Goal: Task Accomplishment & Management: Manage account settings

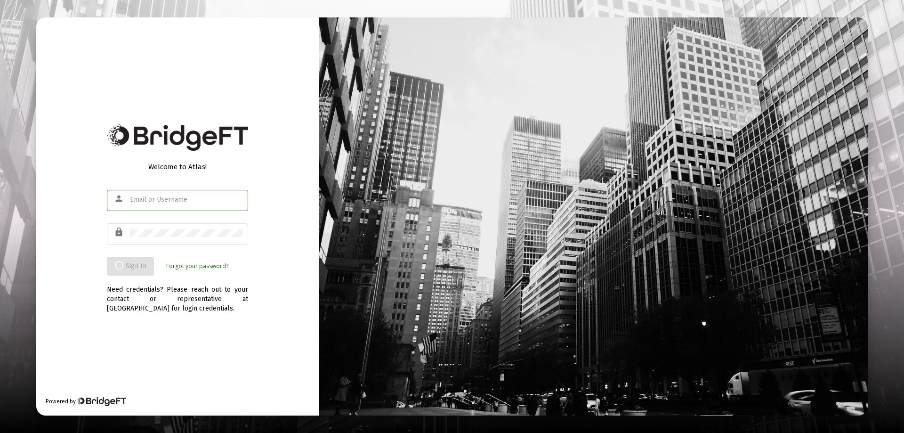
type input "[EMAIL_ADDRESS][DOMAIN_NAME]"
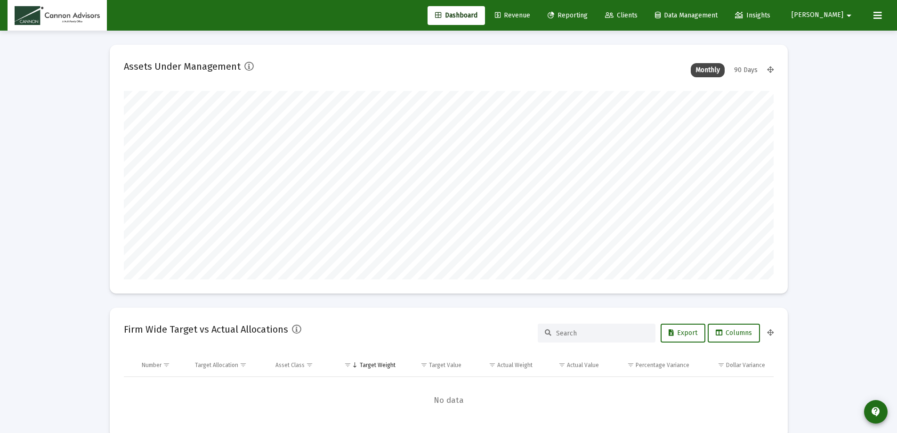
scroll to position [188, 350]
click at [530, 13] on span "Revenue" at bounding box center [512, 15] width 35 height 8
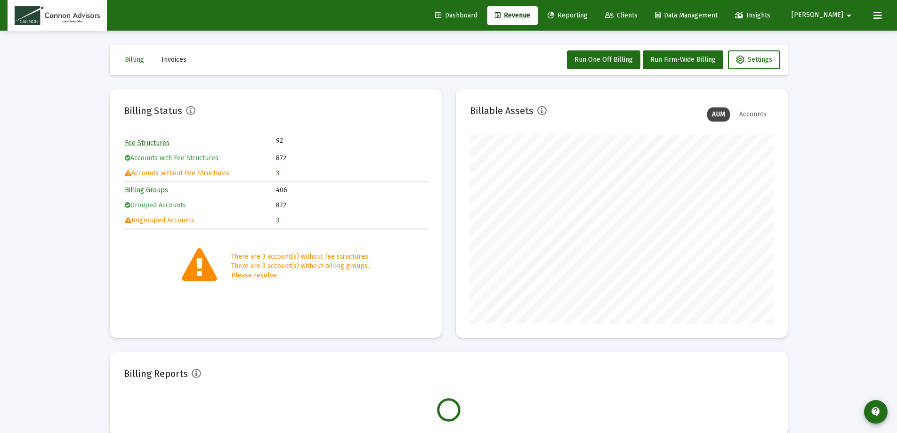
scroll to position [188, 304]
click at [277, 172] on link "3" at bounding box center [277, 173] width 3 height 8
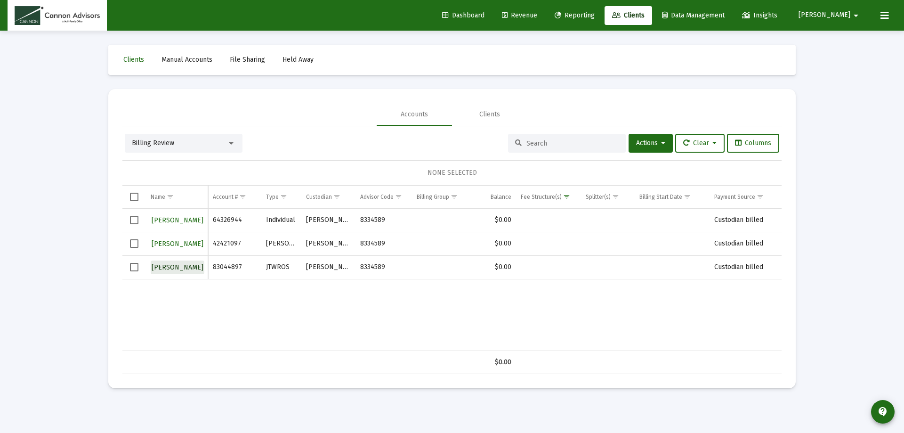
click at [186, 267] on span "[PERSON_NAME]" at bounding box center [178, 267] width 52 height 8
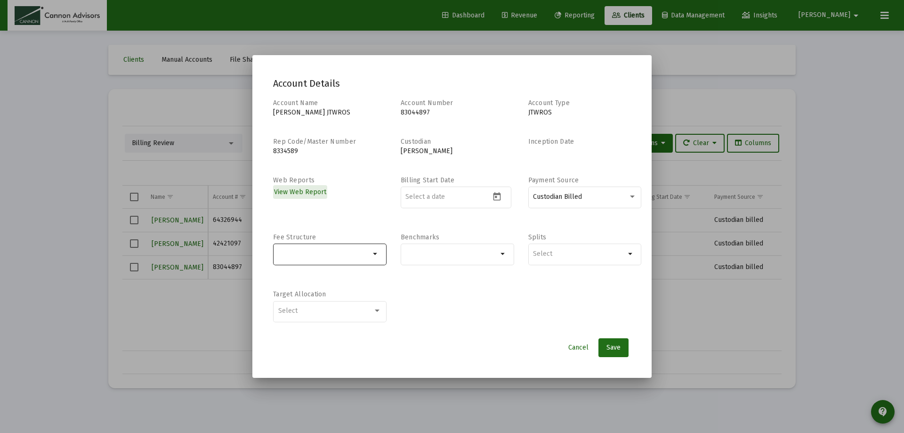
click at [349, 254] on input "Selection" at bounding box center [324, 254] width 92 height 8
click at [282, 251] on input "vo fee" at bounding box center [324, 254] width 92 height 8
type input "no fee"
click at [284, 275] on span at bounding box center [285, 277] width 8 height 8
click at [284, 281] on input "No Fee" at bounding box center [284, 281] width 0 height 0
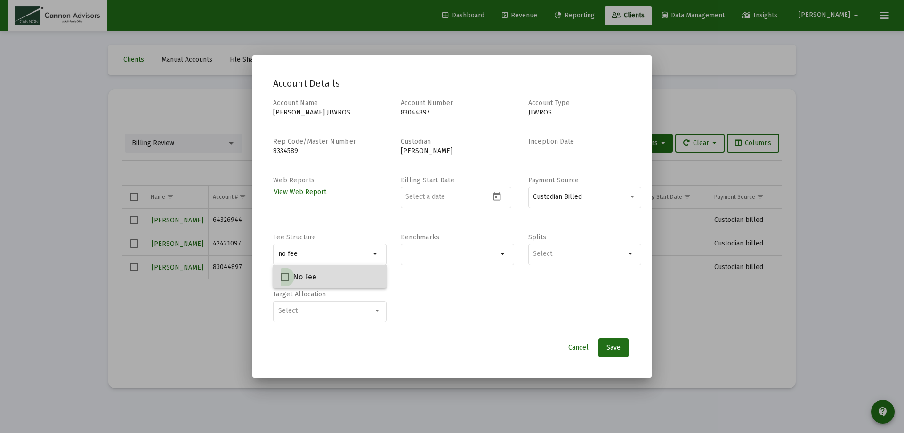
checkbox input "true"
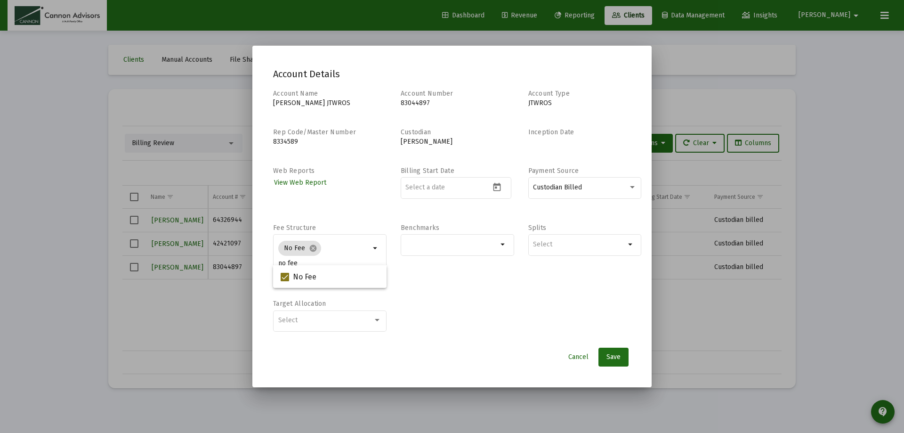
click at [412, 289] on div "Account Name [PERSON_NAME] JTWROS Account Number 83044897 Account Type JTWROS R…" at bounding box center [452, 215] width 358 height 253
click at [611, 355] on span "Save" at bounding box center [613, 357] width 14 height 8
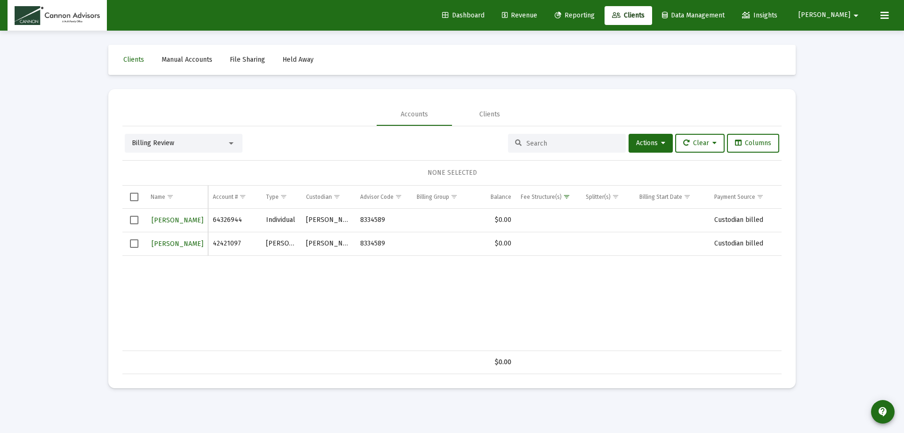
click at [562, 144] on input at bounding box center [572, 143] width 92 height 8
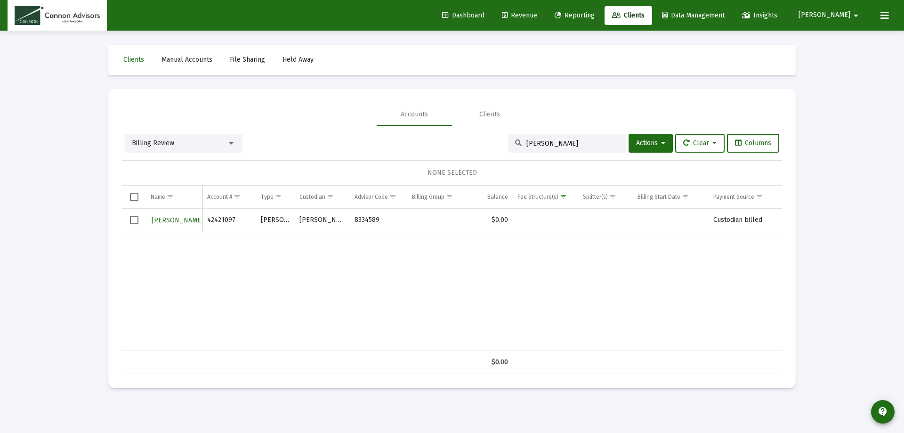
type input "[PERSON_NAME]"
click at [537, 12] on span "Revenue" at bounding box center [519, 15] width 35 height 8
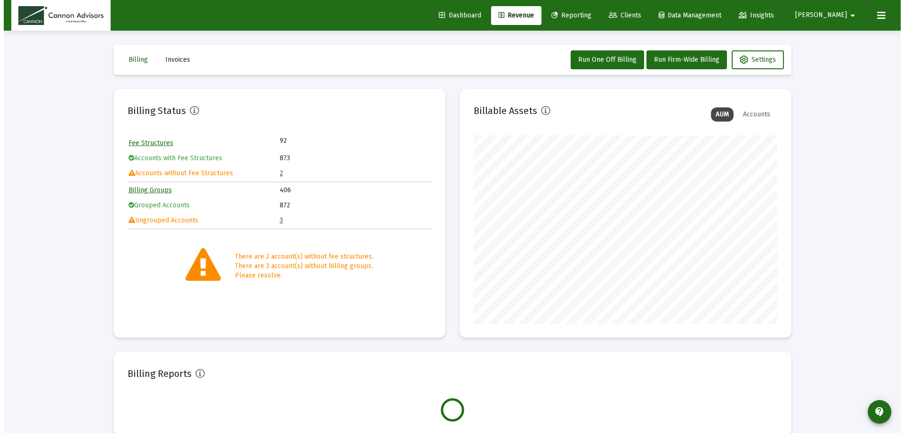
scroll to position [188, 304]
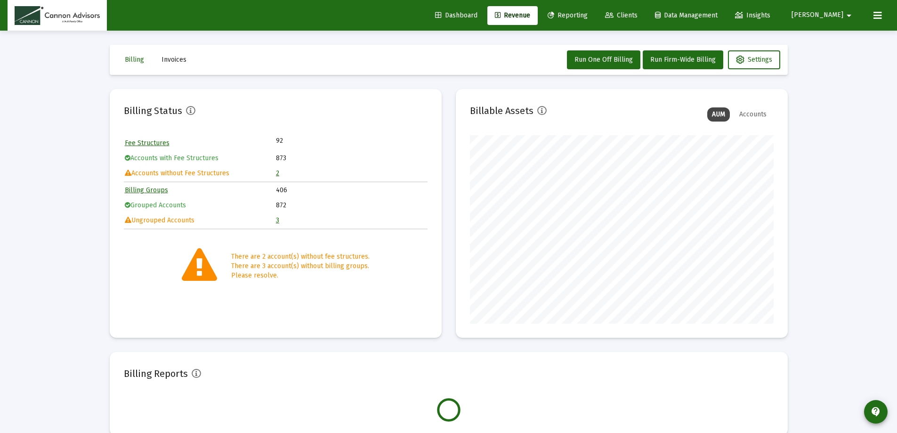
click at [645, 15] on link "Clients" at bounding box center [622, 15] width 48 height 19
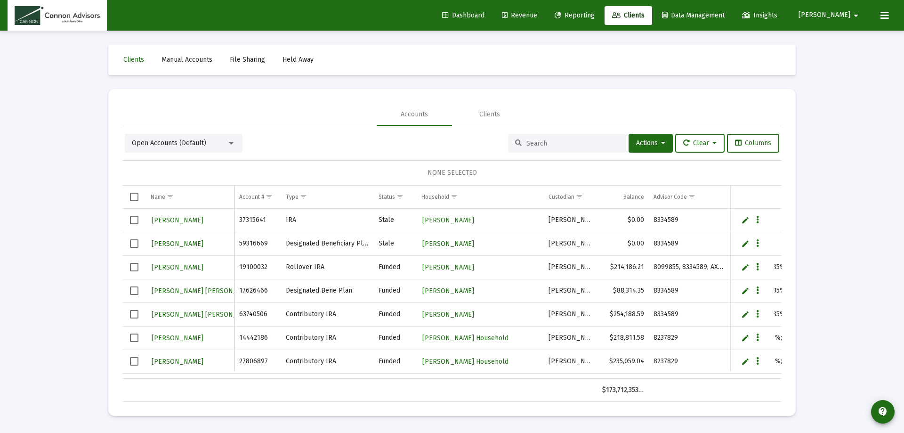
click at [580, 140] on input at bounding box center [572, 143] width 92 height 8
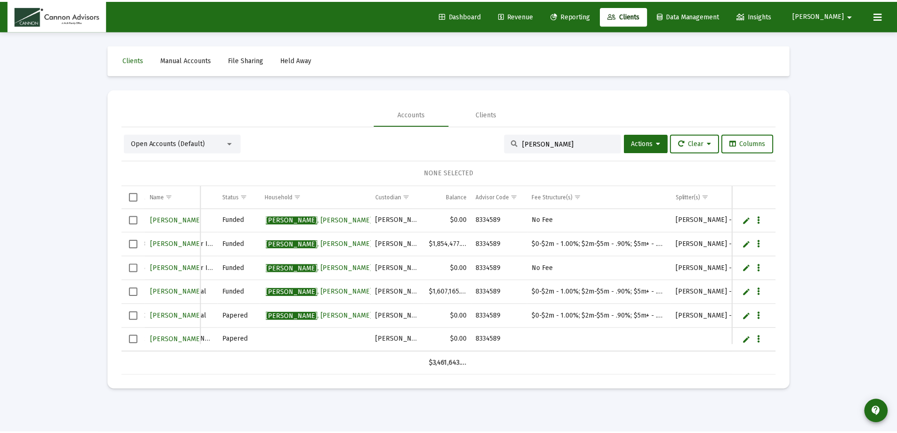
scroll to position [0, 85]
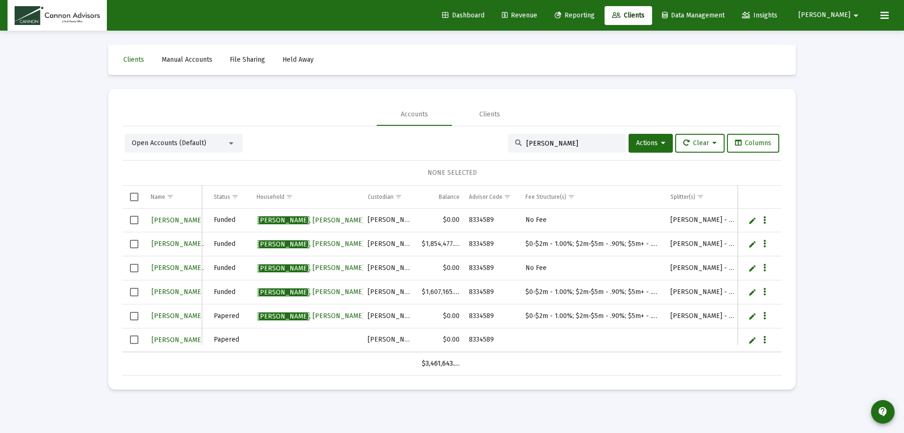
type input "[PERSON_NAME]"
drag, startPoint x: 528, startPoint y: 316, endPoint x: 622, endPoint y: 317, distance: 93.2
click at [622, 317] on td "$0-$2m - 1.00%; $2m-$5m - .90%; $5m+ - .80%" at bounding box center [593, 316] width 145 height 24
drag, startPoint x: 526, startPoint y: 315, endPoint x: 660, endPoint y: 312, distance: 134.7
click at [660, 312] on td "$0-$2m - 1.00%; $2m-$5m - .90%; $5m+ - .80%" at bounding box center [593, 316] width 145 height 24
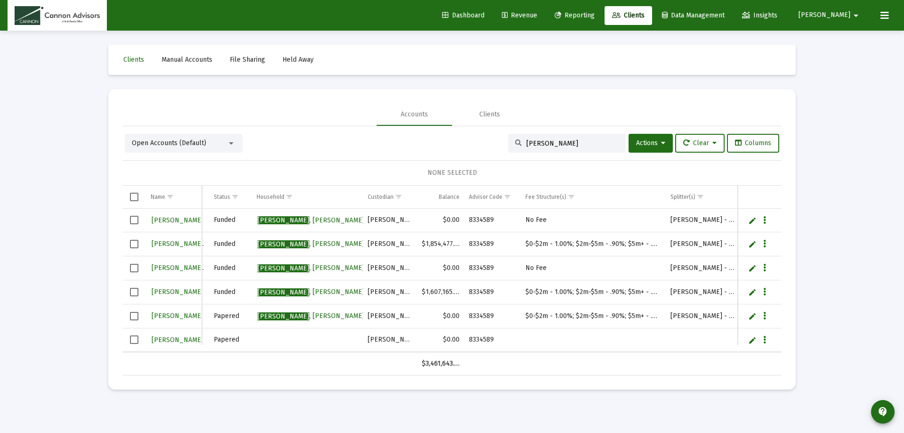
copy td "$0-$2m - 1.00%; $2m-$5m - .90%; $5m+ - .80%"
click at [169, 339] on span "[PERSON_NAME]" at bounding box center [204, 340] width 104 height 8
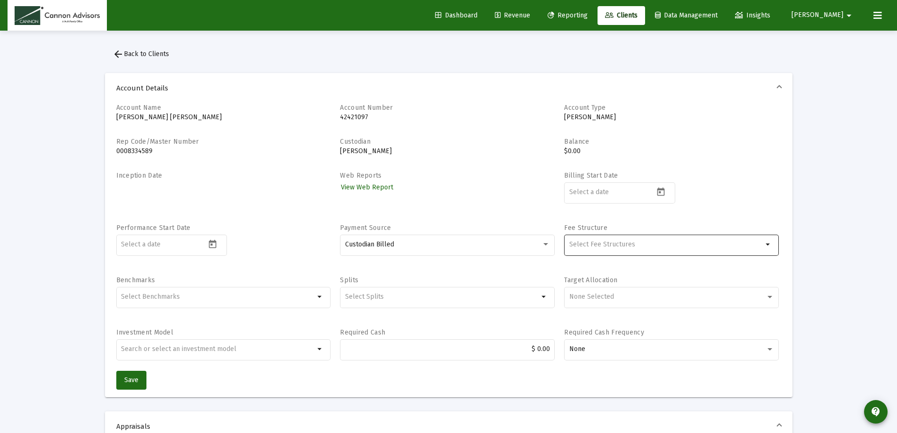
click at [613, 240] on div "Selection" at bounding box center [665, 244] width 197 height 11
paste input "$0-$2m - 1.00%; $2m-$5m - .90%; $5m+ - .80%"
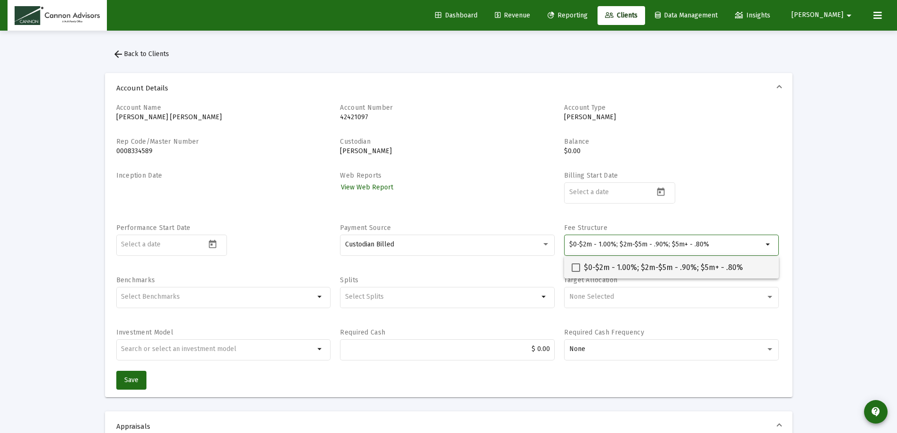
type input "$0-$2m - 1.00%; $2m-$5m - .90%; $5m+ - .80%"
click at [576, 267] on span at bounding box center [576, 267] width 8 height 8
click at [576, 272] on input "$0-$2m - 1.00%; $2m-$5m - .90%; $5m+ - .80%" at bounding box center [575, 272] width 0 height 0
checkbox input "true"
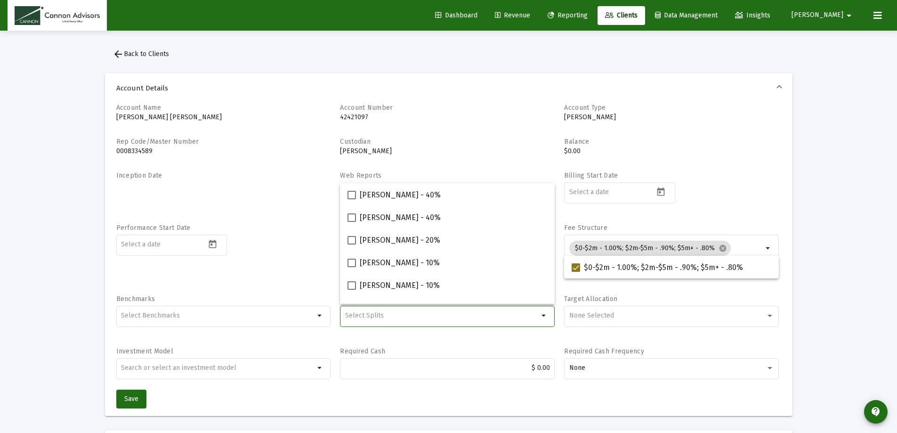
click at [377, 315] on input "Selection" at bounding box center [442, 316] width 194 height 8
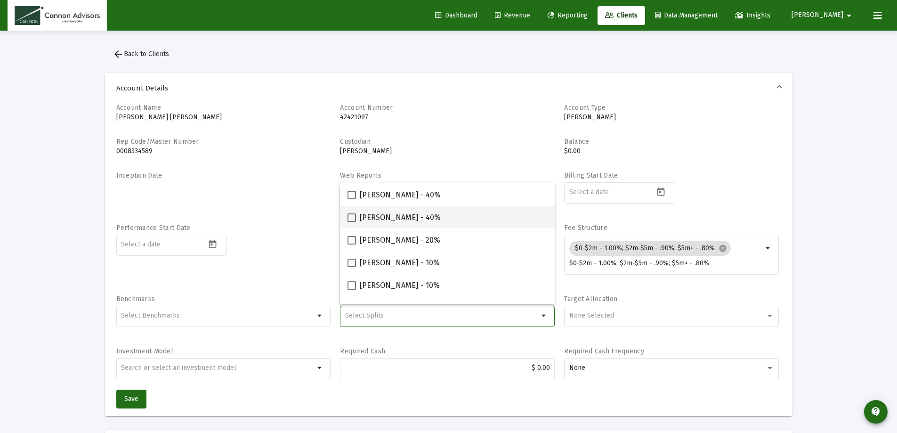
click at [355, 215] on span at bounding box center [352, 217] width 8 height 8
click at [352, 222] on input "[PERSON_NAME] - 40%" at bounding box center [351, 222] width 0 height 0
checkbox input "true"
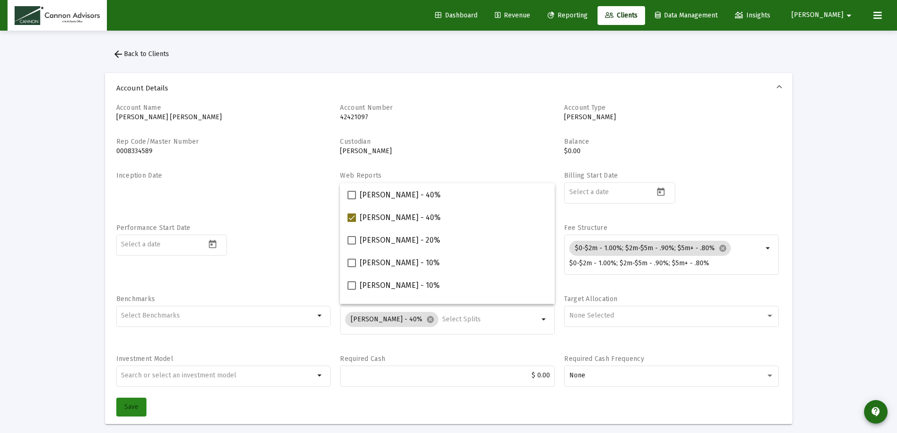
click at [134, 405] on span "Save" at bounding box center [131, 407] width 14 height 8
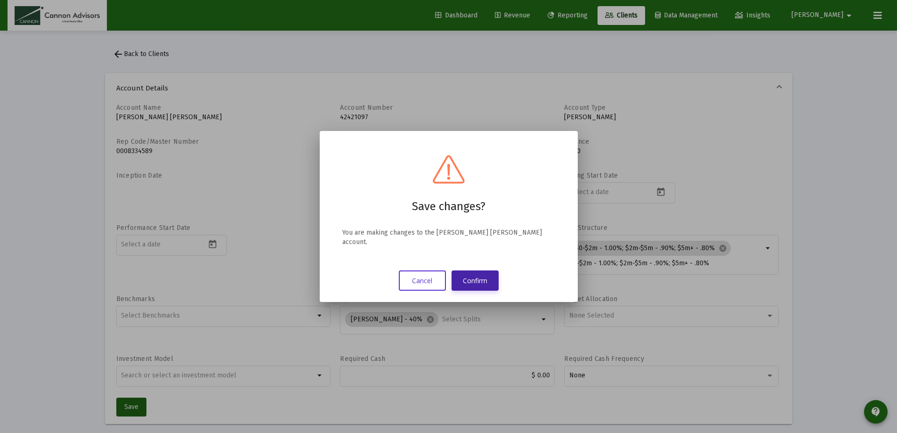
click at [484, 271] on button "Confirm" at bounding box center [475, 280] width 47 height 20
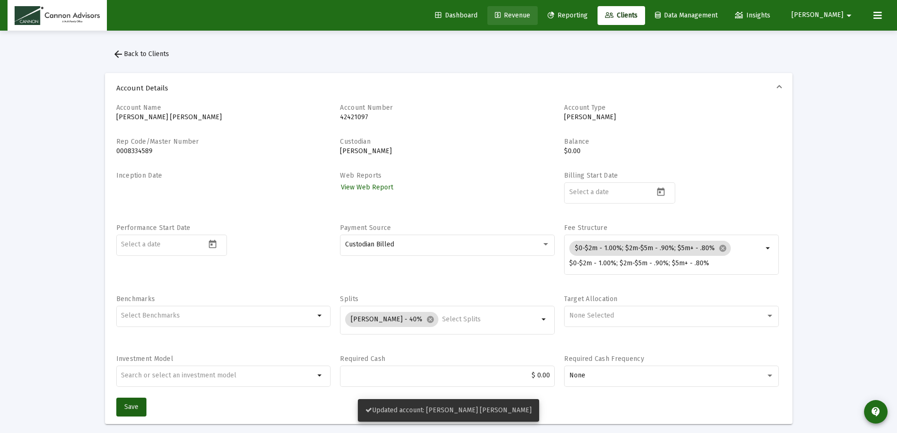
click at [538, 9] on link "Revenue" at bounding box center [512, 15] width 50 height 19
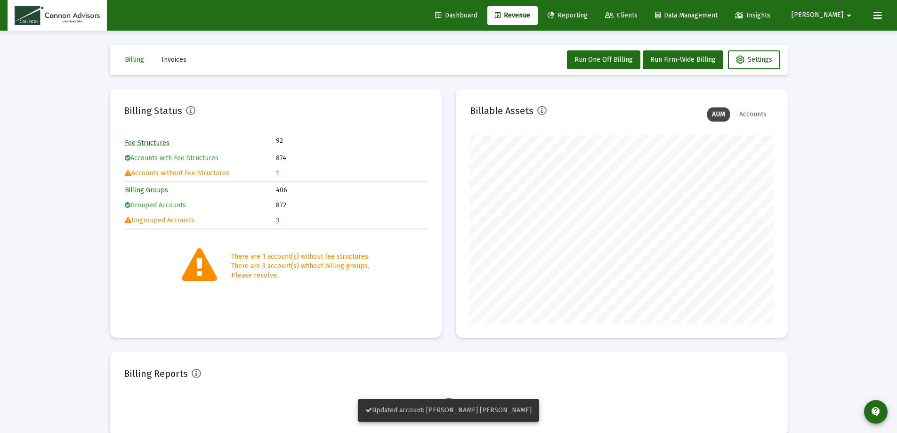
scroll to position [188, 304]
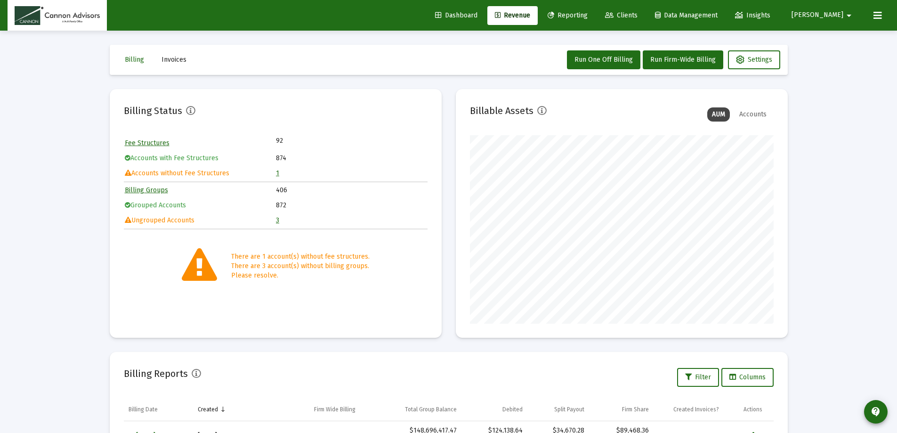
click at [845, 19] on mat-icon "arrow_drop_down" at bounding box center [848, 15] width 11 height 19
click at [828, 37] on link "Settings" at bounding box center [837, 40] width 56 height 23
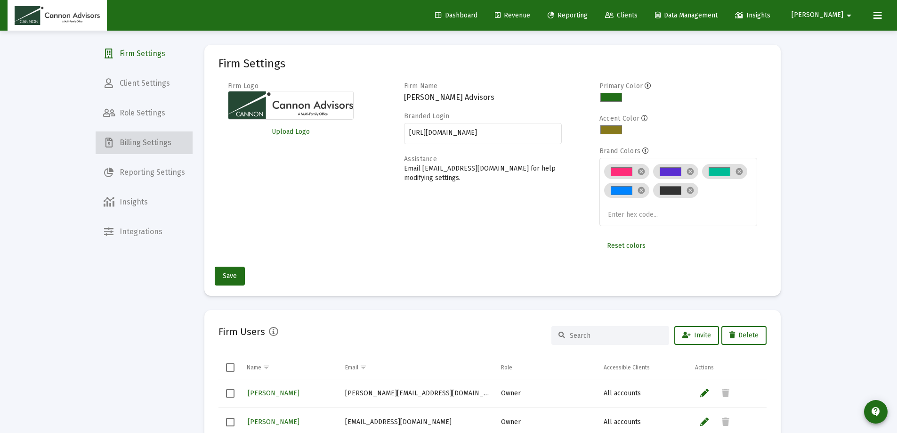
click at [155, 145] on span "Billing Settings" at bounding box center [144, 142] width 97 height 23
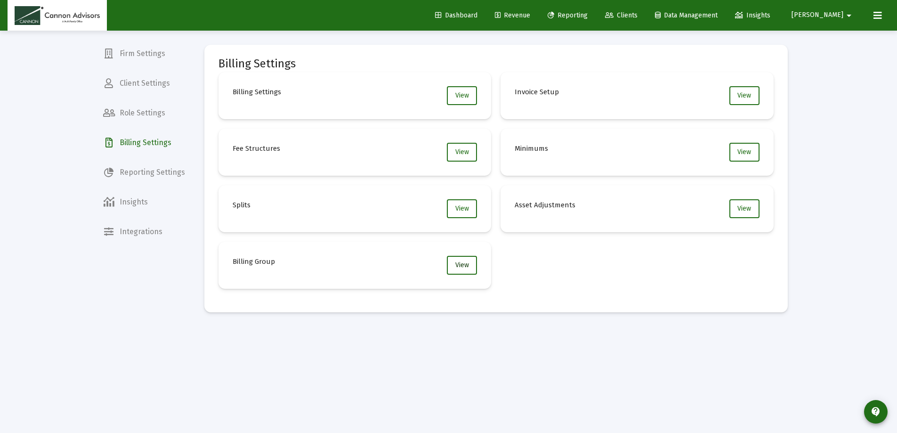
click at [459, 267] on span "View" at bounding box center [462, 265] width 14 height 8
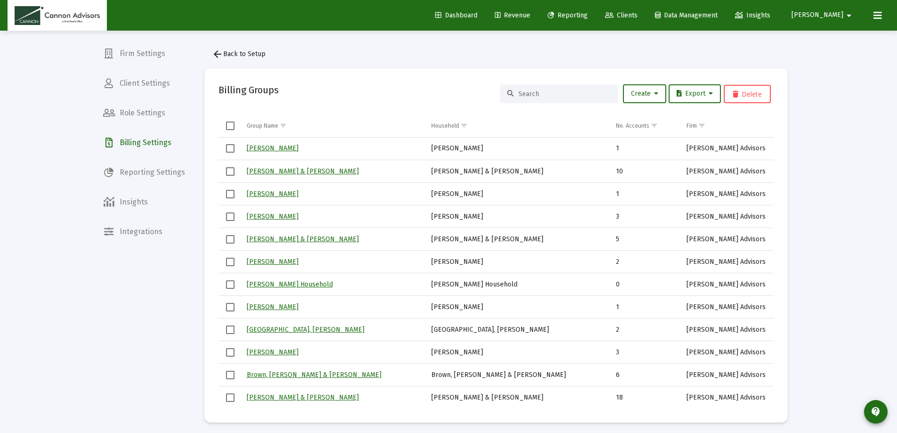
click at [531, 90] on input at bounding box center [564, 94] width 92 height 8
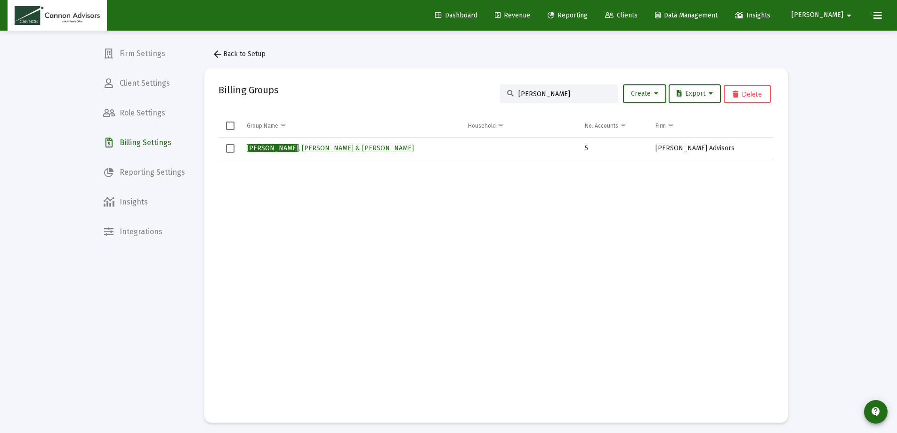
type input "[PERSON_NAME]"
click at [302, 146] on link "[PERSON_NAME] & [PERSON_NAME]" at bounding box center [330, 148] width 167 height 8
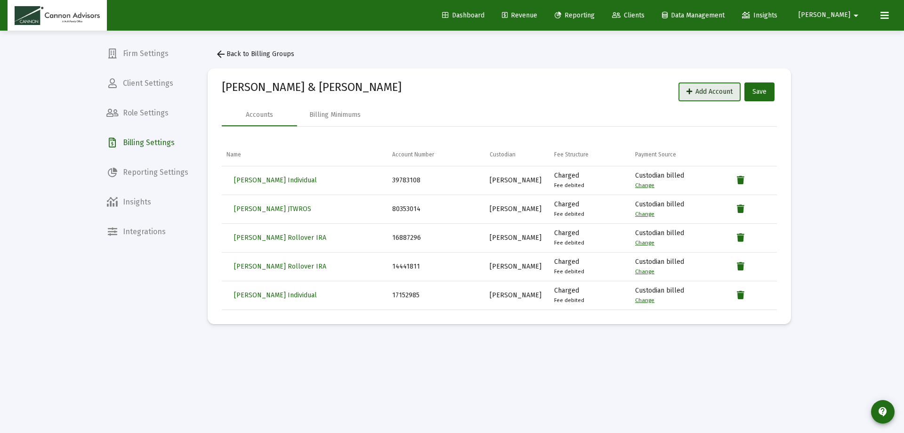
click at [703, 90] on span "Add Account" at bounding box center [710, 92] width 46 height 8
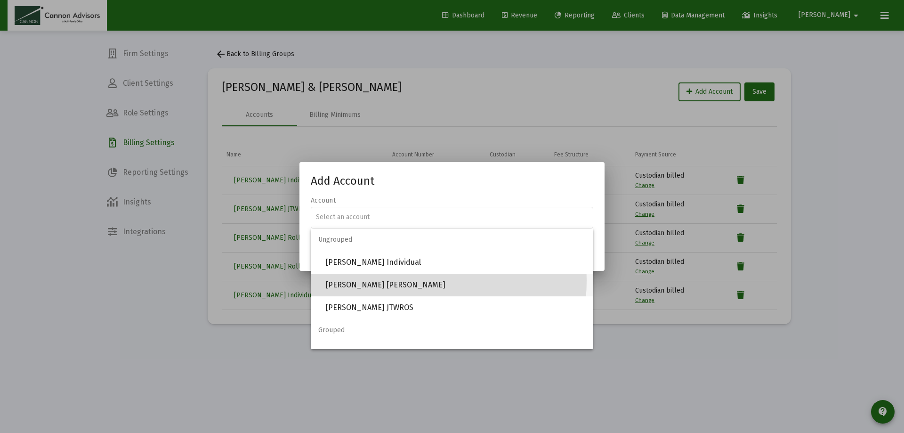
click at [394, 280] on span "[PERSON_NAME] [PERSON_NAME]" at bounding box center [456, 285] width 260 height 23
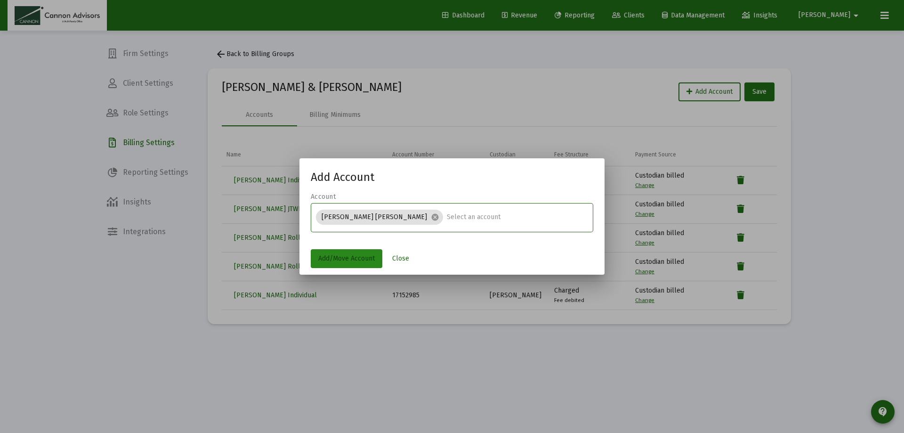
click at [346, 251] on button "Add/Move Account" at bounding box center [347, 258] width 72 height 19
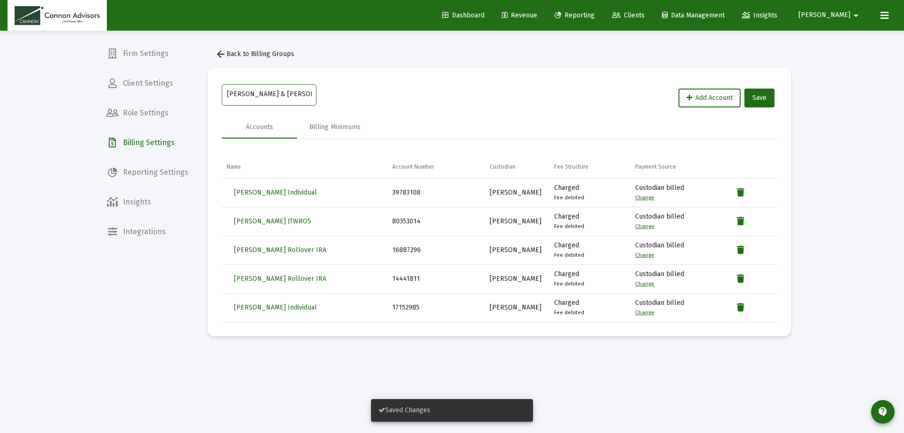
drag, startPoint x: 307, startPoint y: 94, endPoint x: 181, endPoint y: 86, distance: 126.0
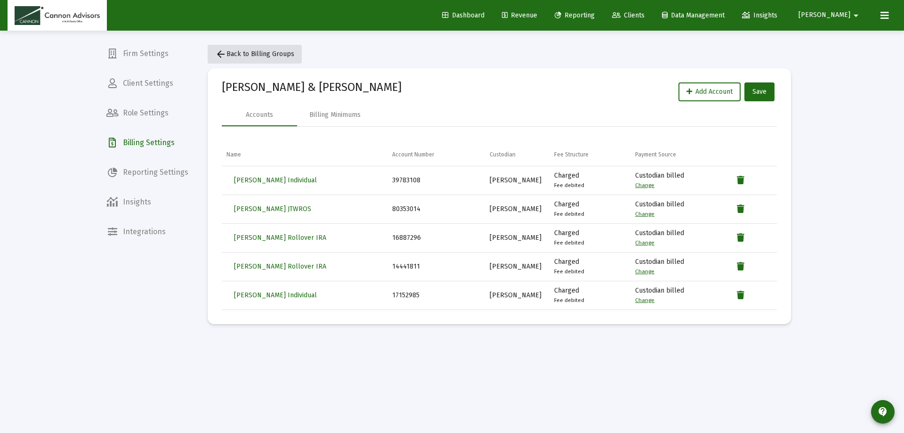
click at [261, 55] on span "arrow_back Back to Billing Groups" at bounding box center [254, 54] width 79 height 8
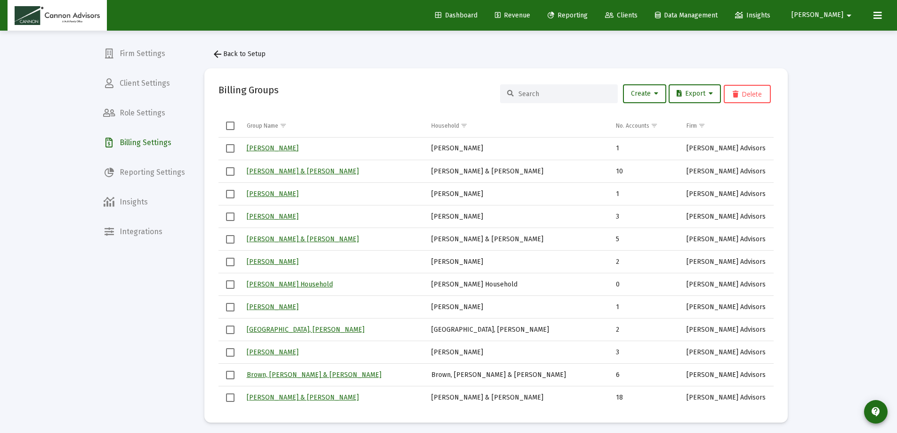
click at [543, 93] on input at bounding box center [564, 94] width 92 height 8
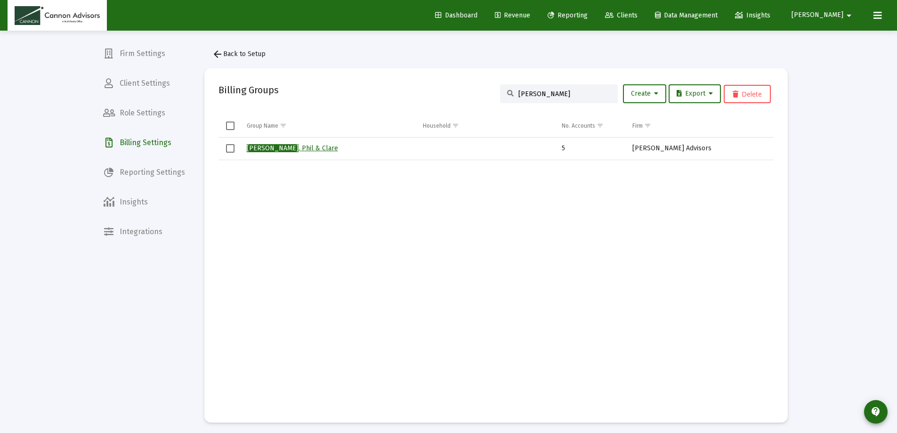
type input "[PERSON_NAME]"
click at [287, 150] on link "[PERSON_NAME] & [PERSON_NAME]" at bounding box center [292, 148] width 91 height 8
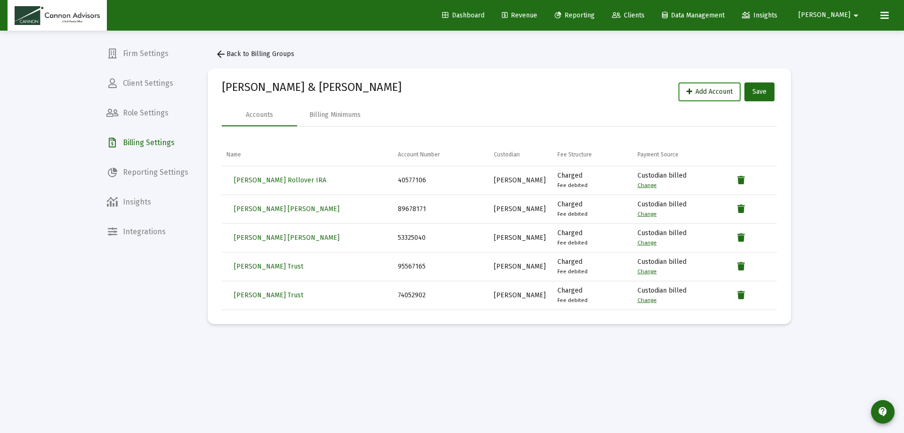
click at [694, 91] on span "Add Account" at bounding box center [710, 92] width 46 height 8
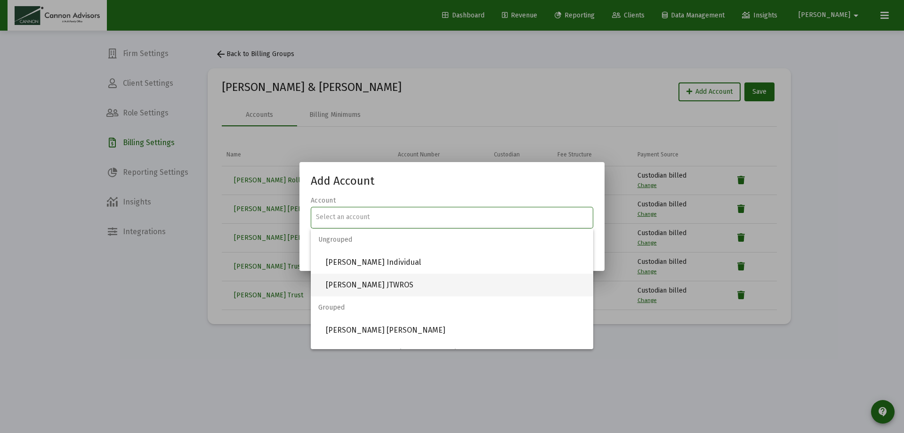
click at [364, 282] on span "[PERSON_NAME] JTWROS" at bounding box center [456, 285] width 260 height 23
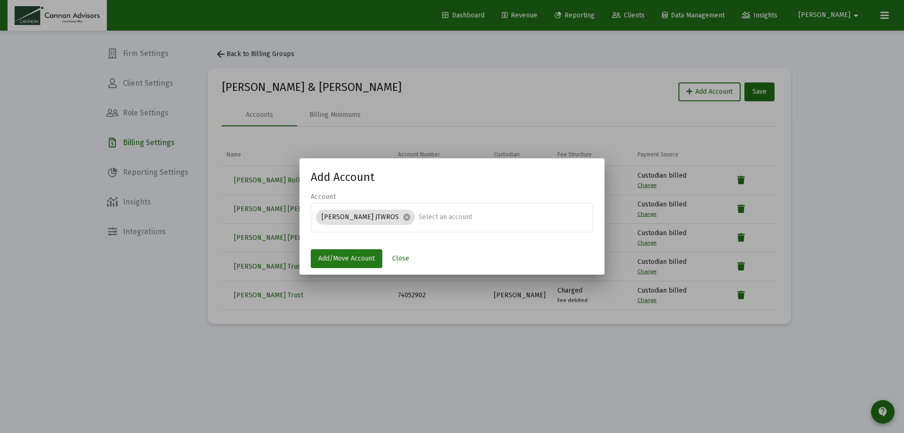
click at [356, 259] on span "Add/Move Account" at bounding box center [346, 258] width 57 height 8
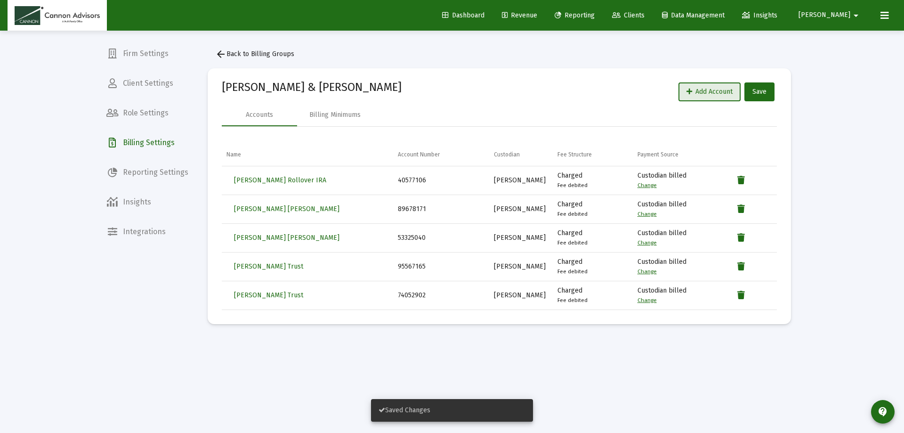
click at [278, 49] on button "arrow_back Back to Billing Groups" at bounding box center [255, 54] width 94 height 19
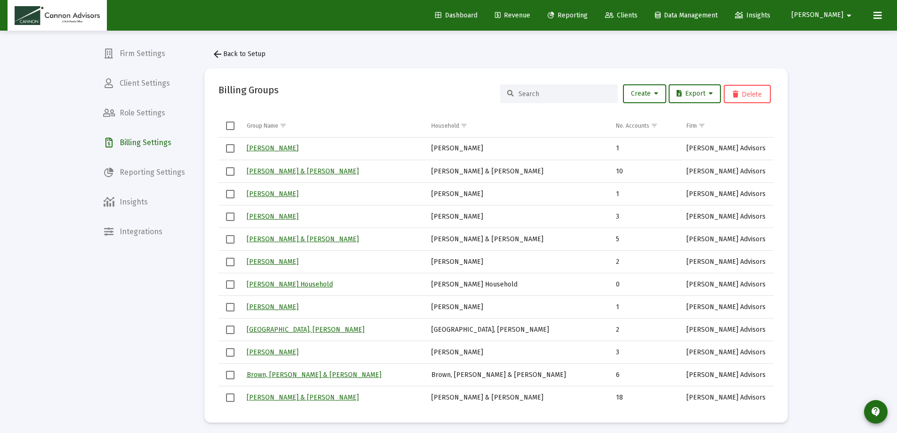
click at [530, 13] on span "Revenue" at bounding box center [512, 15] width 35 height 8
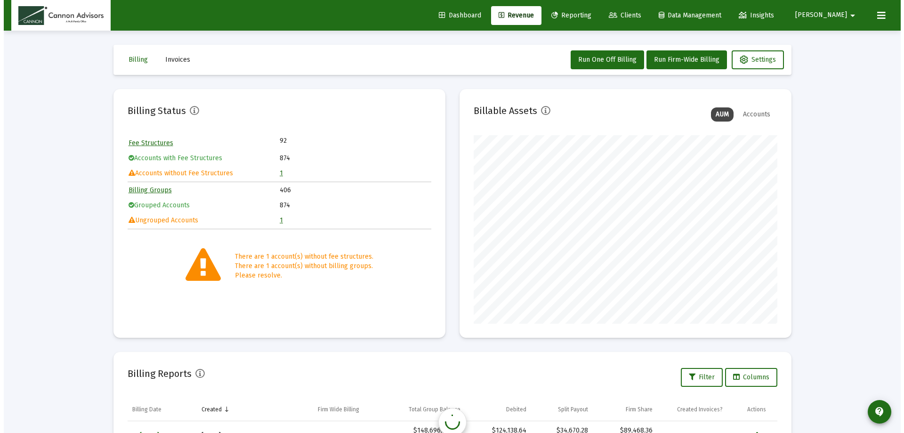
scroll to position [188, 304]
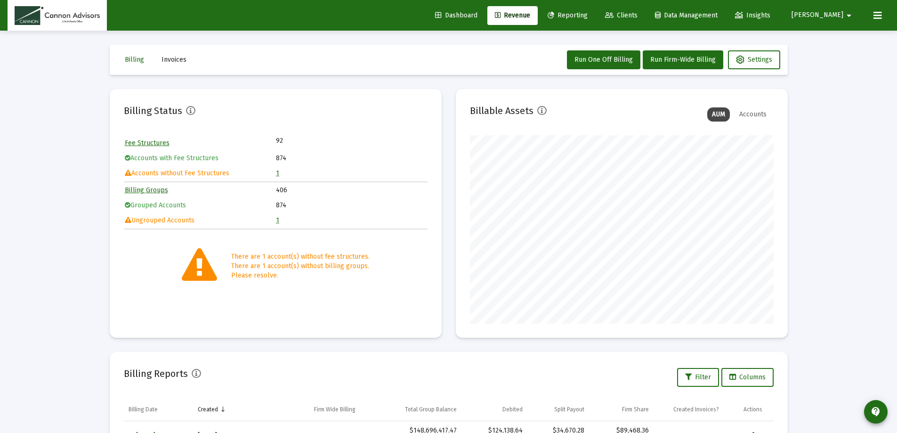
click at [638, 16] on span "Clients" at bounding box center [621, 15] width 32 height 8
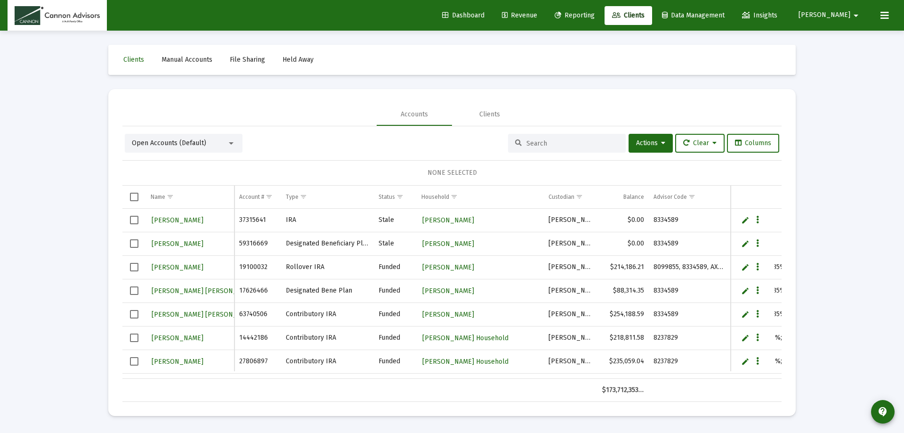
drag, startPoint x: 534, startPoint y: 147, endPoint x: 538, endPoint y: 141, distance: 7.7
click at [535, 145] on div at bounding box center [567, 143] width 118 height 19
click at [538, 141] on input at bounding box center [572, 143] width 92 height 8
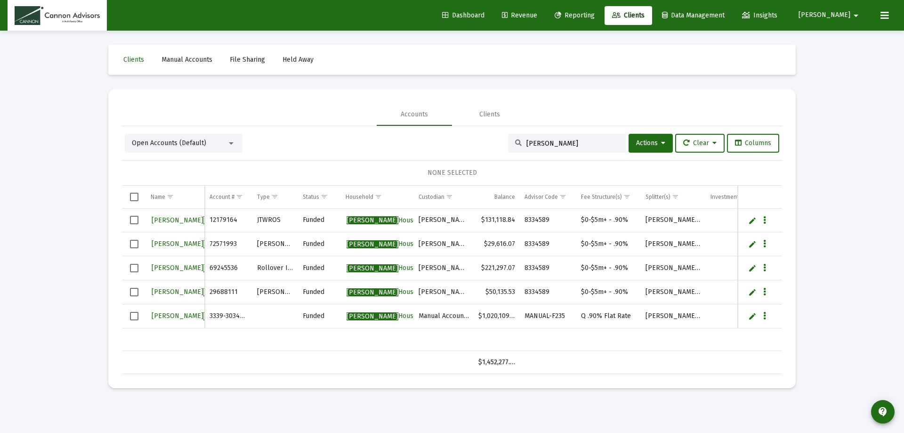
type input "[PERSON_NAME]"
